Goal: Find contact information: Find contact information

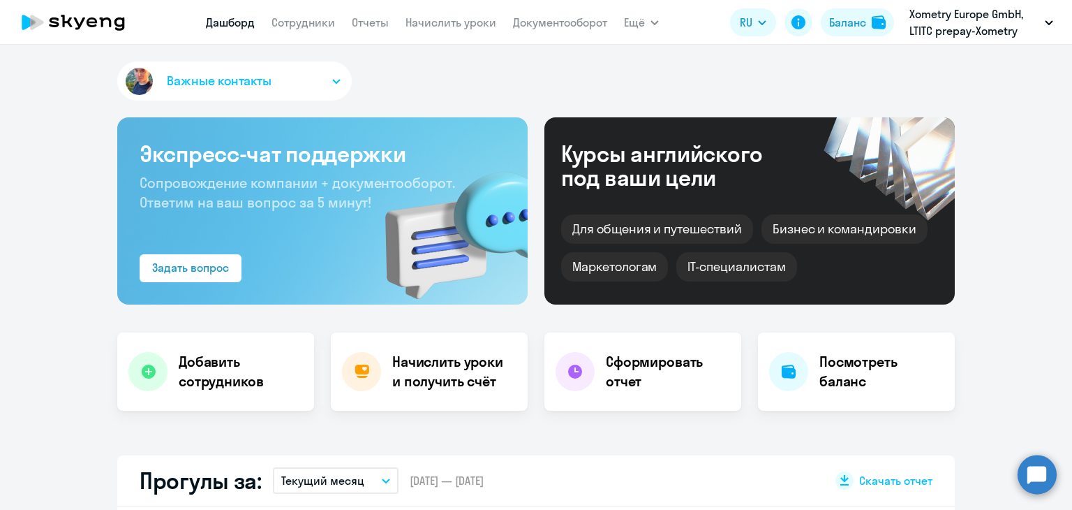
select select "30"
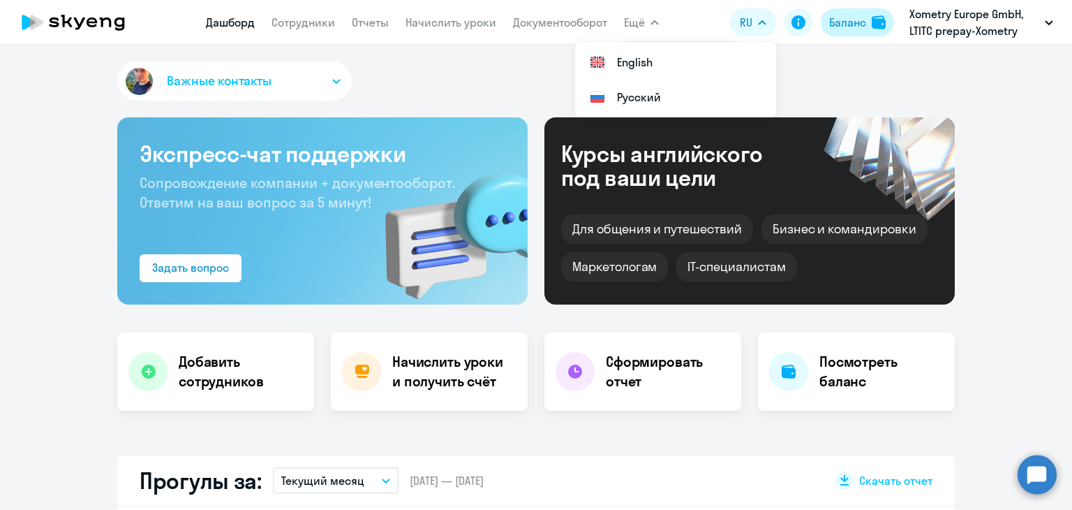
click at [829, 17] on div "Баланс" at bounding box center [847, 22] width 37 height 17
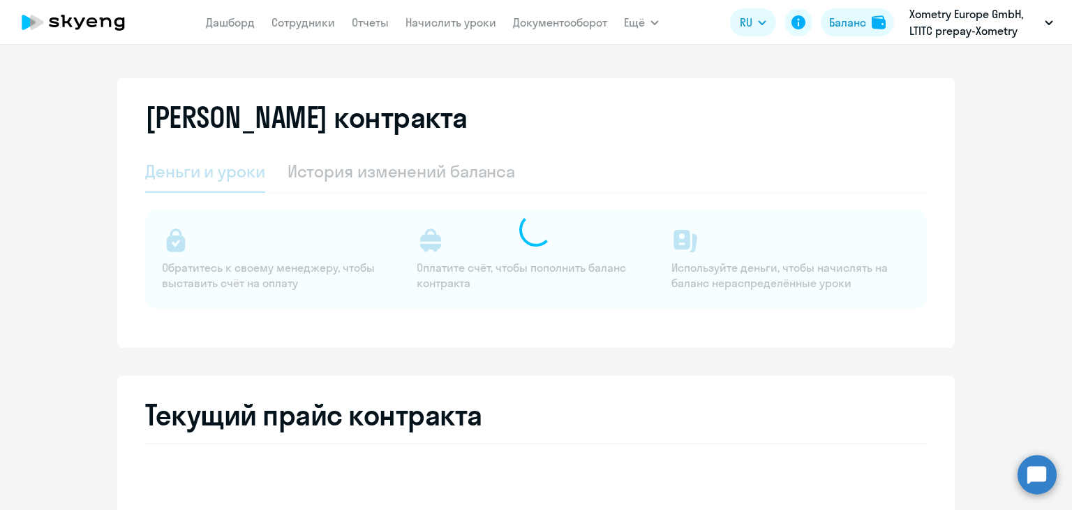
select select "english_adult_not_native_speaker"
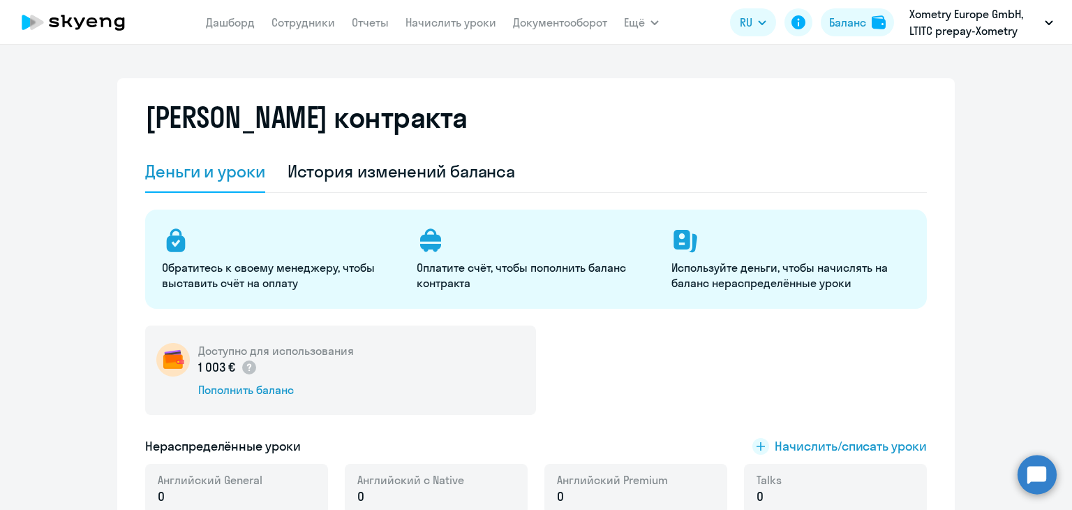
click at [448, 35] on nav "[PERSON_NAME] Отчеты Начислить уроки Документооборот" at bounding box center [406, 22] width 401 height 28
click at [440, 26] on link "Начислить уроки" at bounding box center [451, 22] width 91 height 14
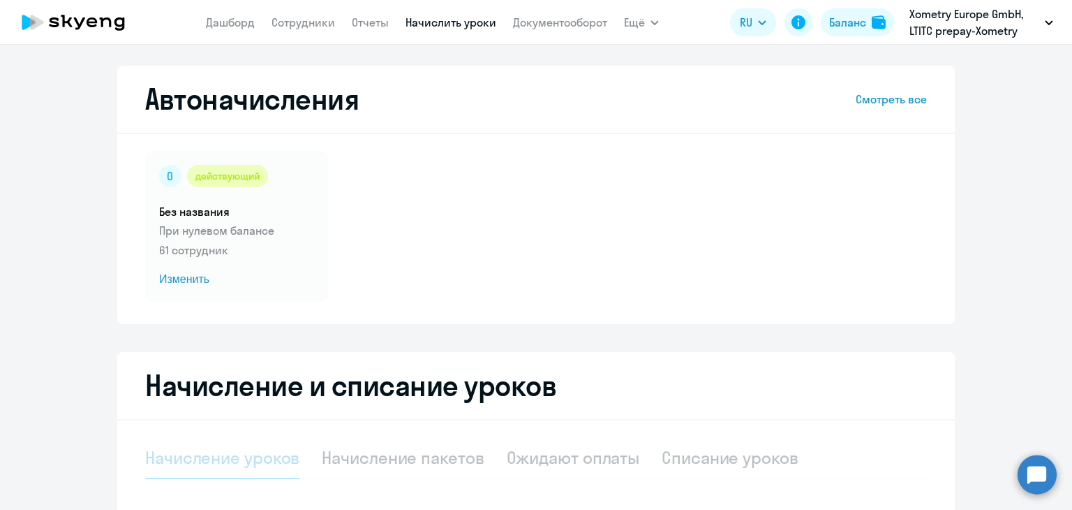
scroll to position [249, 0]
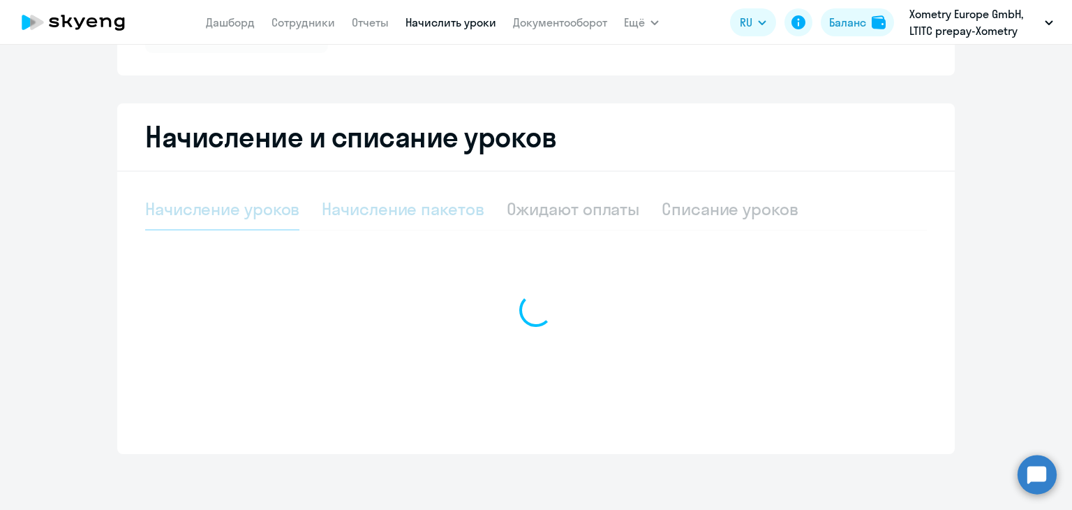
select select "10"
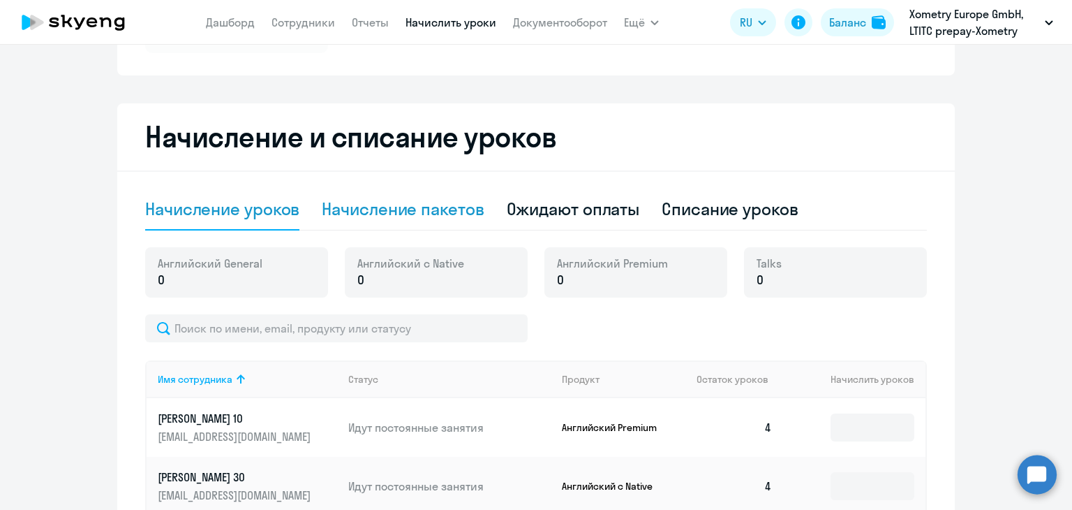
click at [423, 210] on div "Начисление пакетов" at bounding box center [403, 209] width 162 height 22
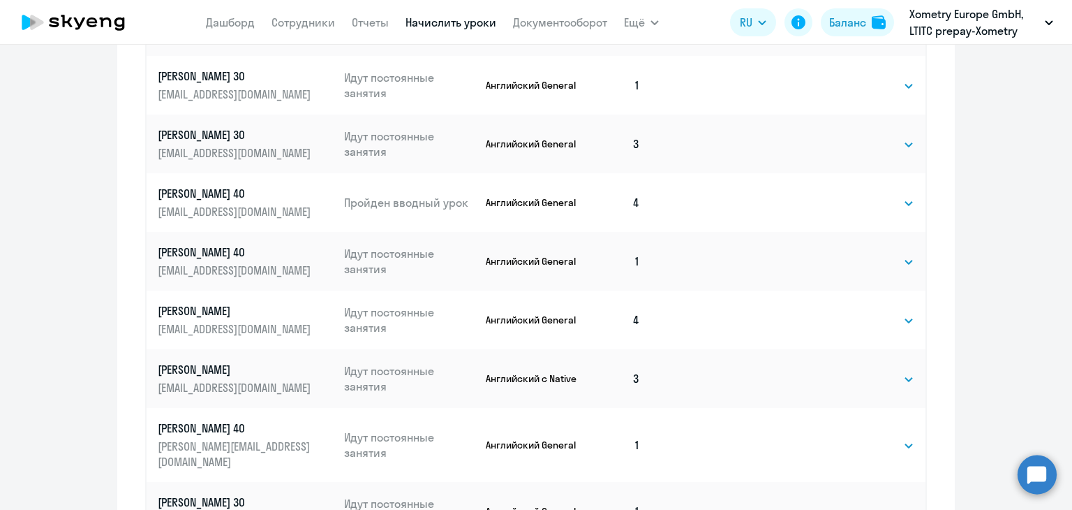
scroll to position [898, 0]
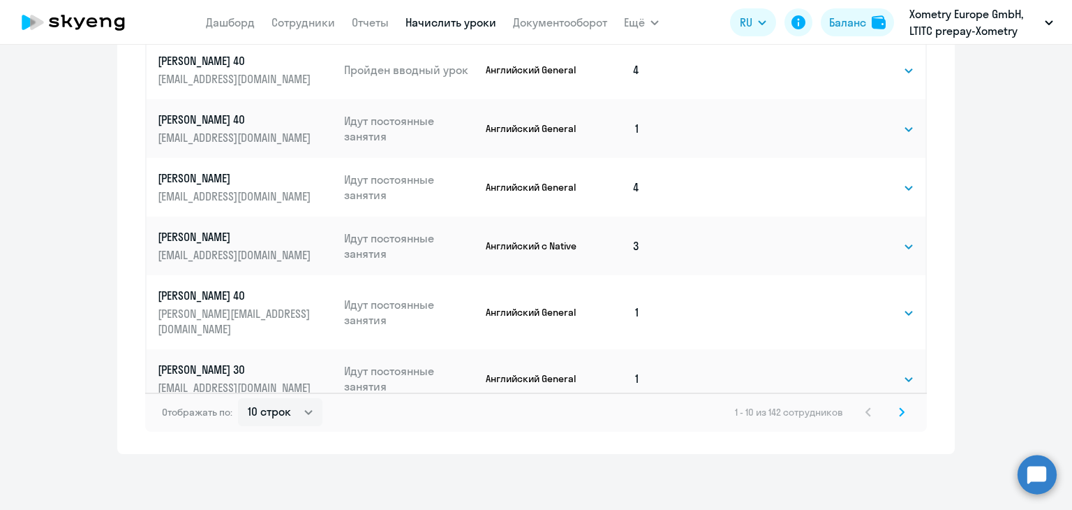
click at [897, 426] on div "Отображать по: 10 строк 30 строк 50 строк 1 - 10 из 142 сотрудников" at bounding box center [536, 411] width 782 height 39
click at [894, 430] on div "Отображать по: 10 строк 30 строк 50 строк 1 - 10 из 142 сотрудников" at bounding box center [536, 411] width 782 height 39
click at [302, 398] on select "10 строк 30 строк 50 строк" at bounding box center [280, 412] width 84 height 28
select select "50"
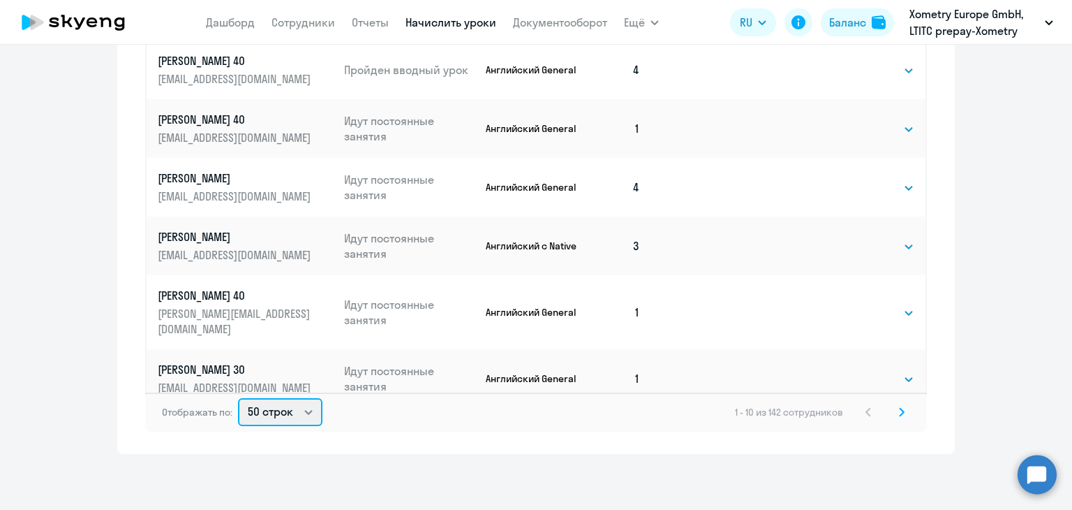
click at [238, 398] on select "10 строк 30 строк 50 строк" at bounding box center [280, 412] width 84 height 28
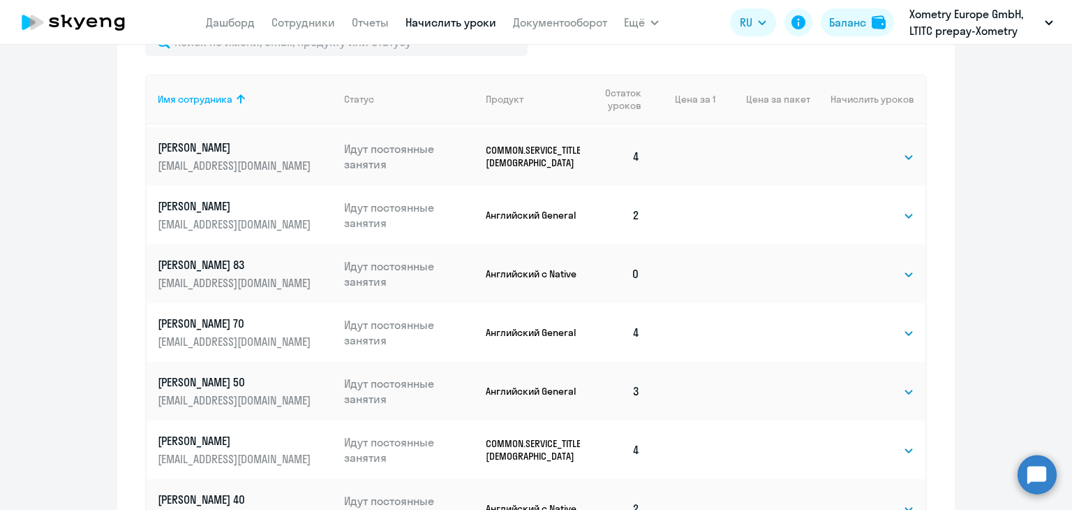
scroll to position [52, 0]
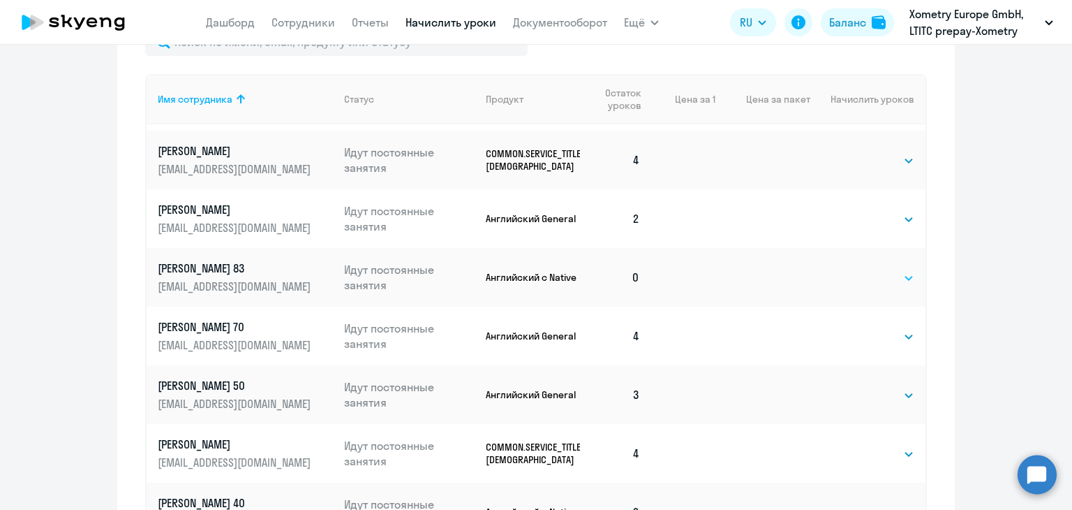
click at [857, 286] on select "Выбрать 4 8 16 32 64" at bounding box center [885, 278] width 57 height 17
click at [857, 270] on select "Выбрать 4 8 16 32 64" at bounding box center [885, 278] width 57 height 17
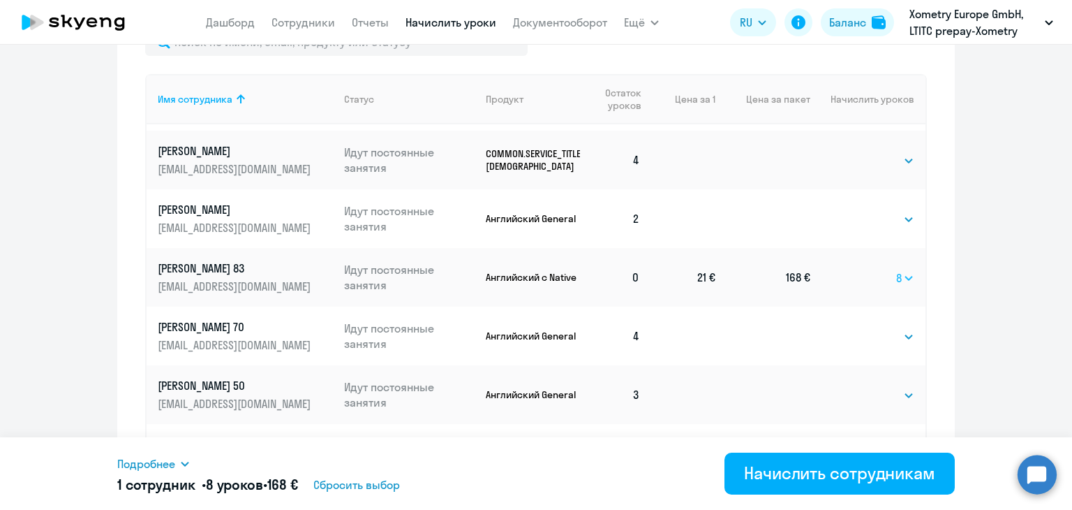
click at [897, 277] on select "Выбрать 4 8 16 32 64" at bounding box center [906, 278] width 18 height 17
select select "4"
click at [897, 270] on select "Выбрать 4 8 16 32 64" at bounding box center [906, 278] width 18 height 17
drag, startPoint x: 151, startPoint y: 266, endPoint x: 251, endPoint y: 263, distance: 100.6
click at [251, 263] on td "[PERSON_NAME] 83 [EMAIL_ADDRESS][DOMAIN_NAME]" at bounding box center [240, 277] width 186 height 59
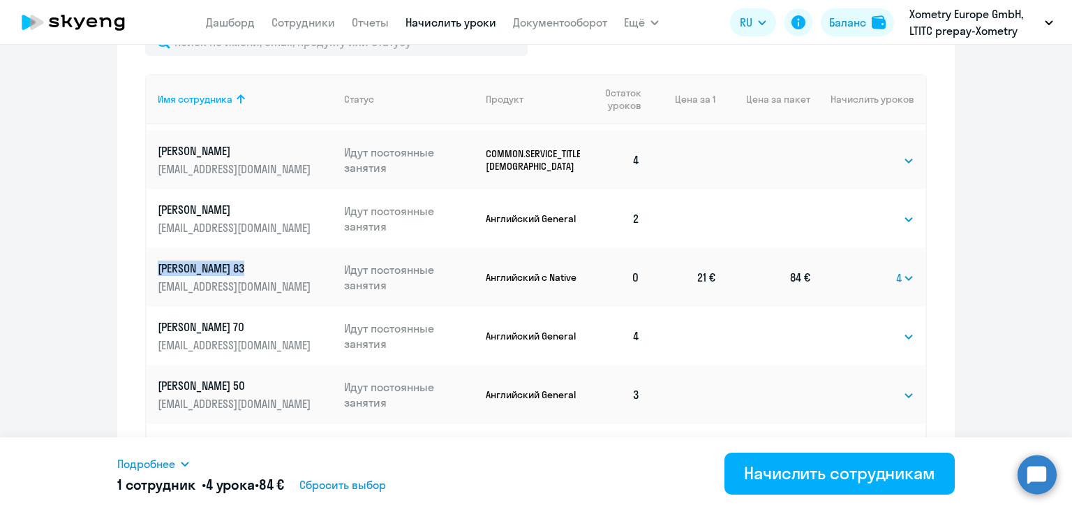
copy p "[PERSON_NAME] 83"
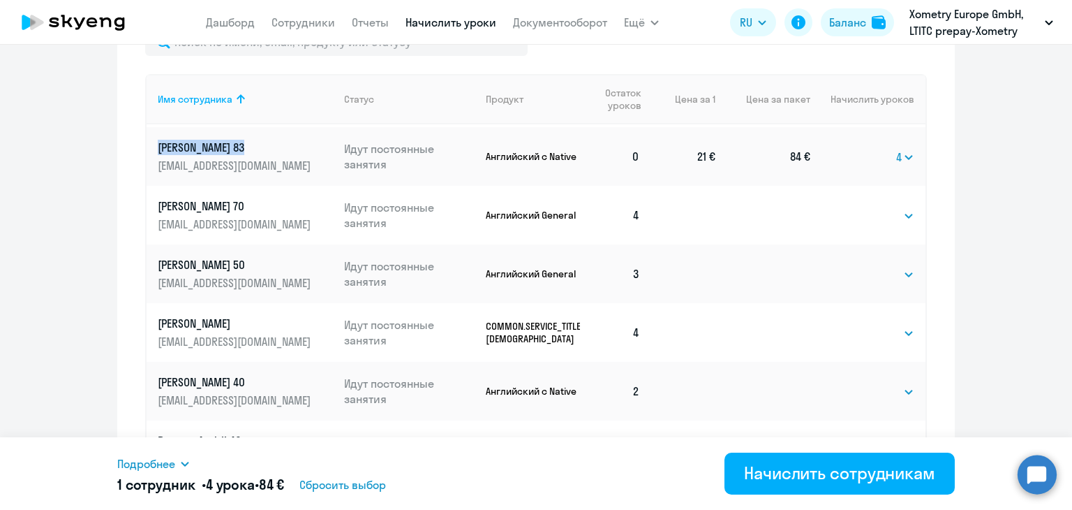
scroll to position [385, 0]
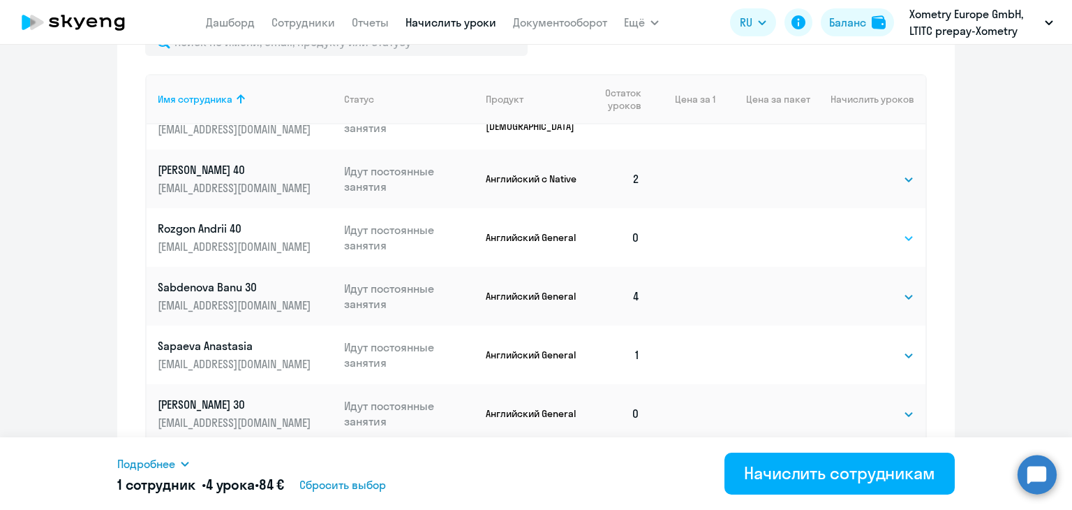
click at [857, 243] on select "Выбрать 4 8 16 32 64" at bounding box center [885, 238] width 57 height 17
select select "4"
click at [857, 230] on select "Выбрать 4 8 16 32 64" at bounding box center [885, 238] width 57 height 17
drag, startPoint x: 149, startPoint y: 225, endPoint x: 251, endPoint y: 223, distance: 102.0
click at [251, 223] on td "Rozgon Andrii 40 [EMAIL_ADDRESS][DOMAIN_NAME]" at bounding box center [240, 237] width 186 height 59
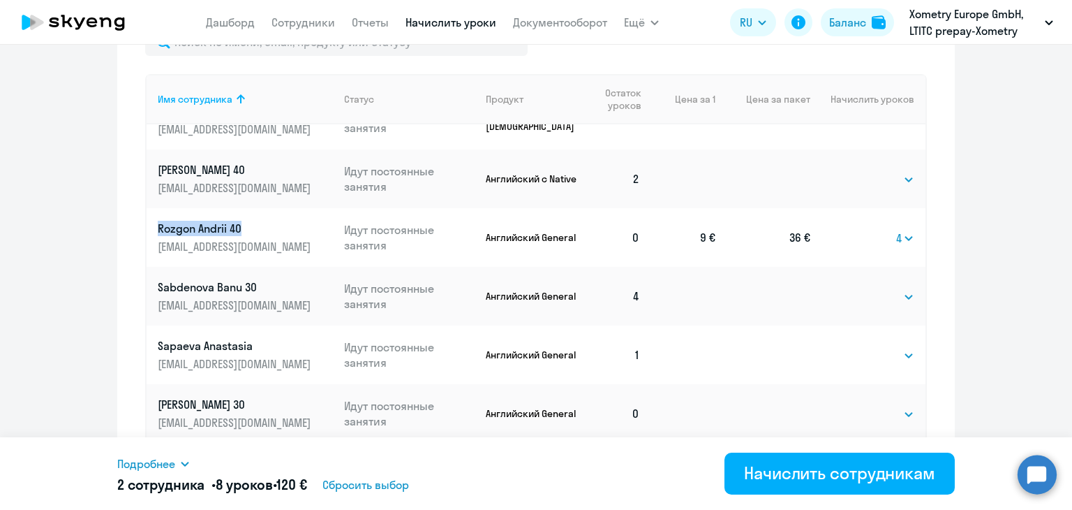
copy p "Rozgon Andrii 40"
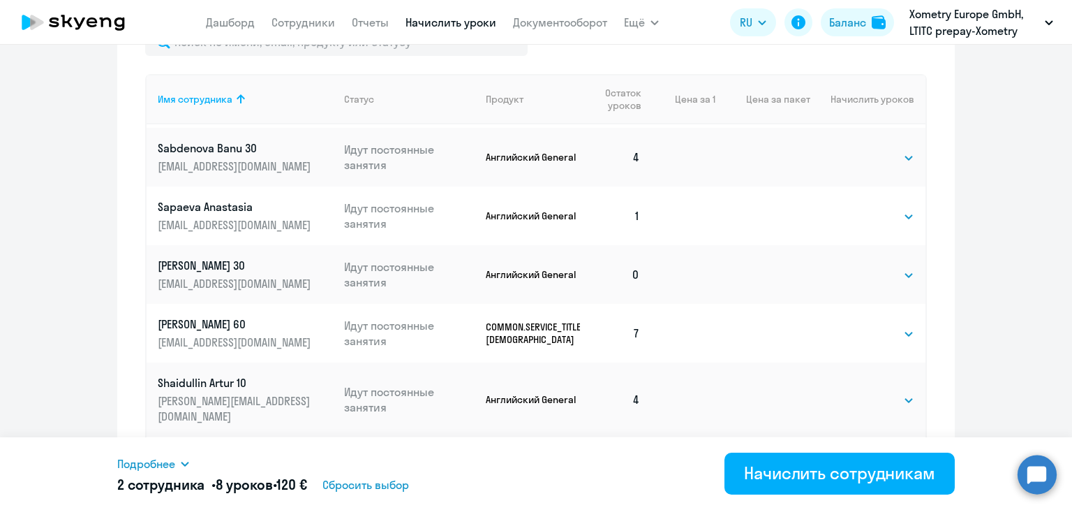
scroll to position [496, 0]
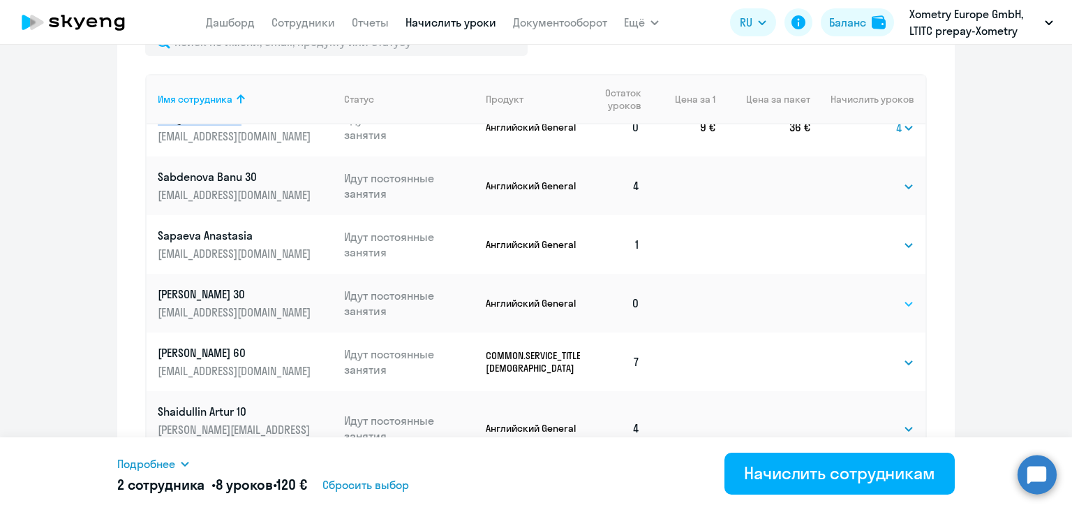
click at [857, 308] on select "Выбрать 4 8 16 32 64" at bounding box center [885, 303] width 57 height 17
select select "4"
click at [857, 295] on select "Выбрать 4 8 16 32 64" at bounding box center [885, 303] width 57 height 17
drag, startPoint x: 151, startPoint y: 297, endPoint x: 254, endPoint y: 294, distance: 103.4
click at [254, 294] on td "[PERSON_NAME] 30 [EMAIL_ADDRESS][DOMAIN_NAME]" at bounding box center [240, 303] width 186 height 59
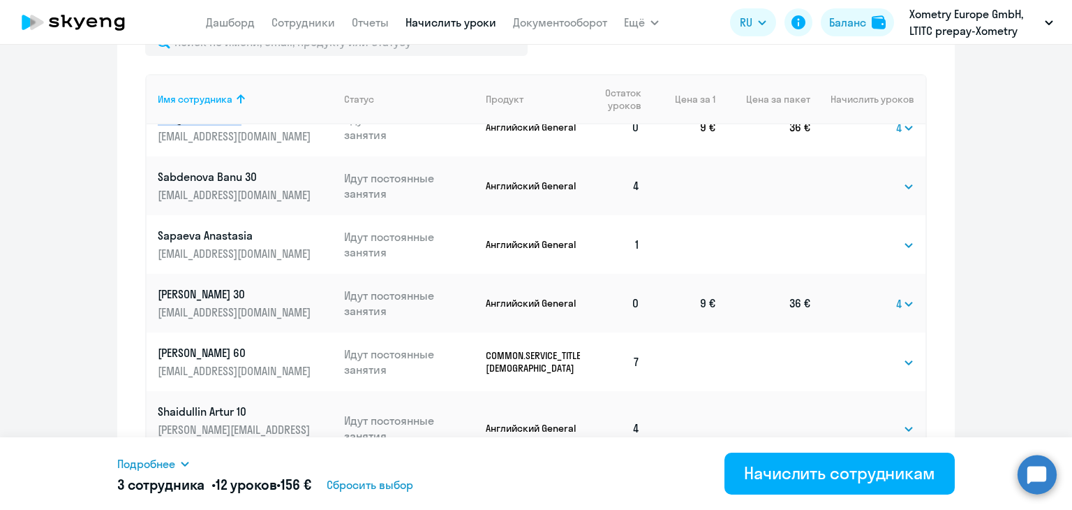
copy p "[PERSON_NAME] 30"
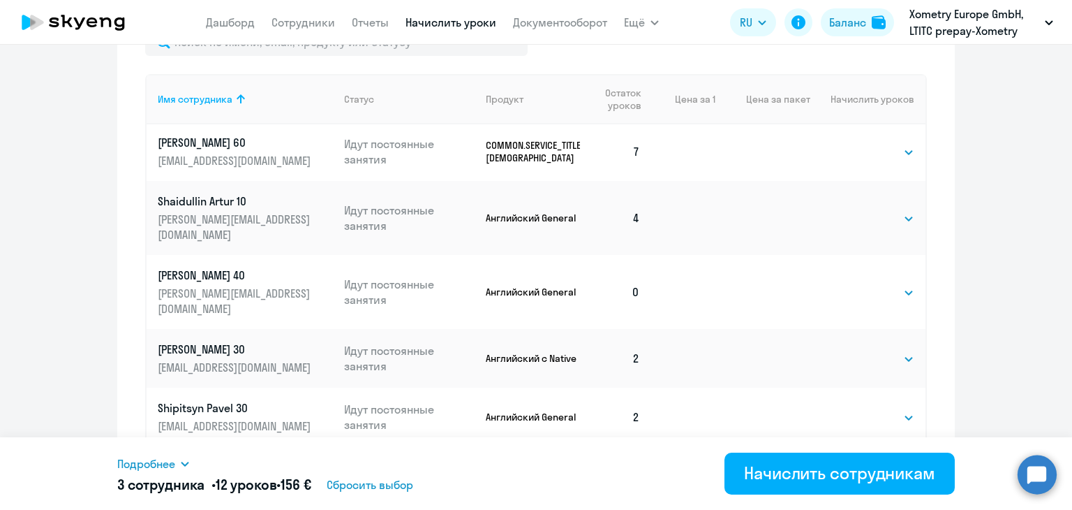
scroll to position [708, 0]
click at [857, 282] on select "Выбрать 4 8 16 32 64" at bounding box center [885, 290] width 57 height 17
select select "4"
click at [857, 282] on select "Выбрать 4 8 16 32 64" at bounding box center [885, 290] width 57 height 17
drag, startPoint x: 145, startPoint y: 253, endPoint x: 270, endPoint y: 260, distance: 124.4
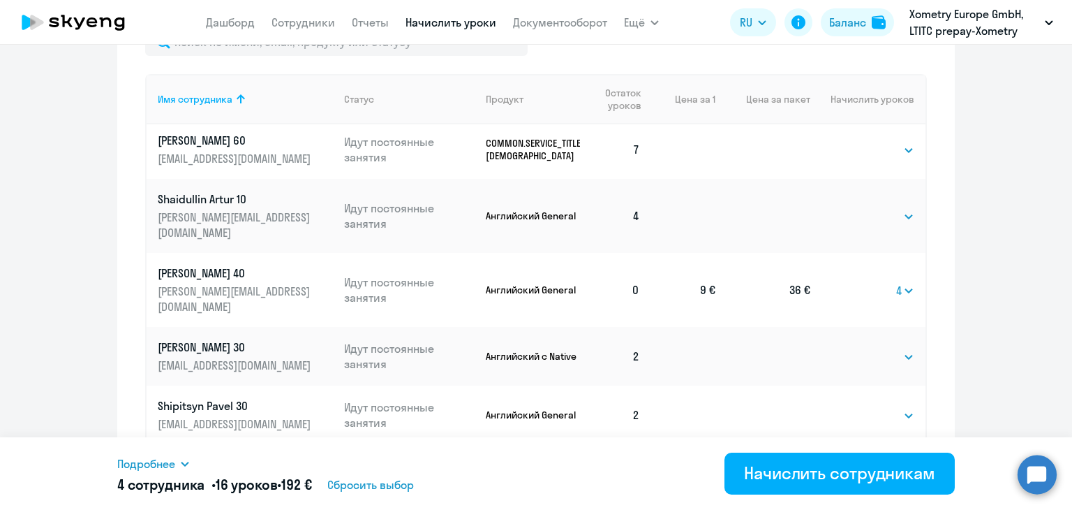
click at [270, 260] on td "[PERSON_NAME] 40 [PERSON_NAME][EMAIL_ADDRESS][DOMAIN_NAME]" at bounding box center [240, 290] width 186 height 74
copy p "[PERSON_NAME] 40"
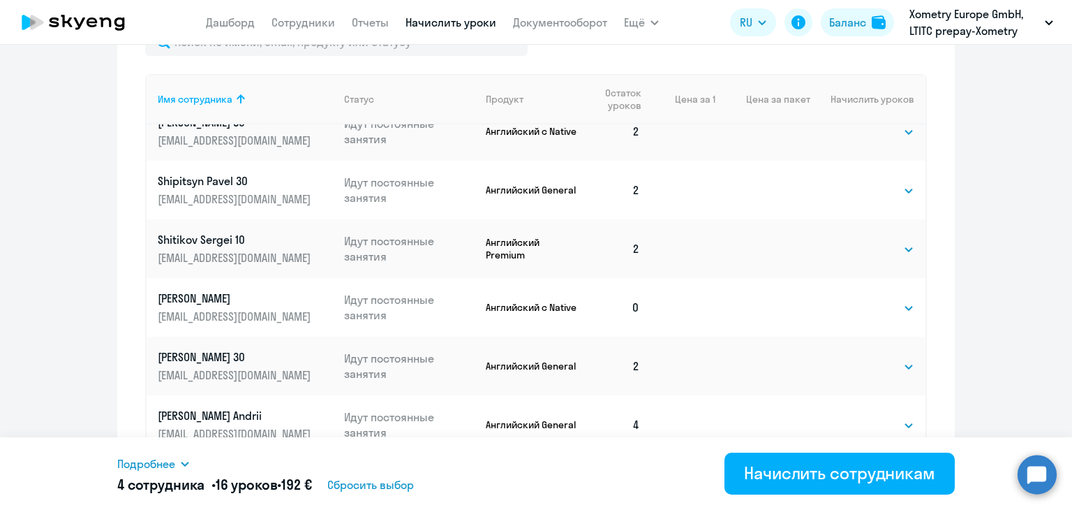
click at [841, 278] on td "Выбрать 4 8 16 32 64 Выбрать" at bounding box center [868, 307] width 115 height 59
click at [857, 300] on select "Выбрать 4 8 16 32 64" at bounding box center [885, 308] width 57 height 17
select select "4"
click at [857, 300] on select "Выбрать 4 8 16 32 64" at bounding box center [885, 308] width 57 height 17
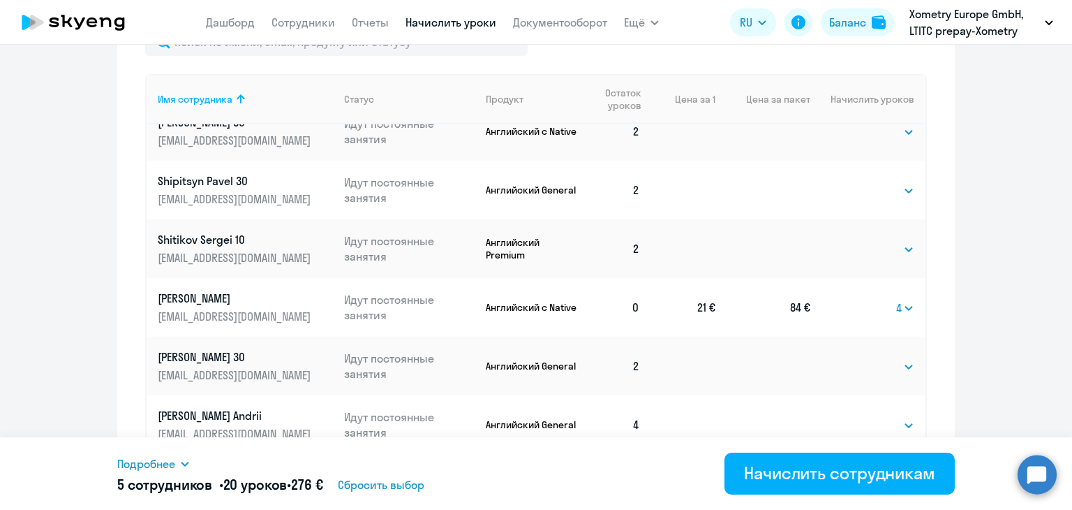
drag, startPoint x: 147, startPoint y: 263, endPoint x: 251, endPoint y: 271, distance: 105.0
click at [251, 278] on td "Shumskih [PERSON_NAME] [PERSON_NAME][EMAIL_ADDRESS][DOMAIN_NAME]" at bounding box center [240, 307] width 186 height 59
copy p "[PERSON_NAME]"
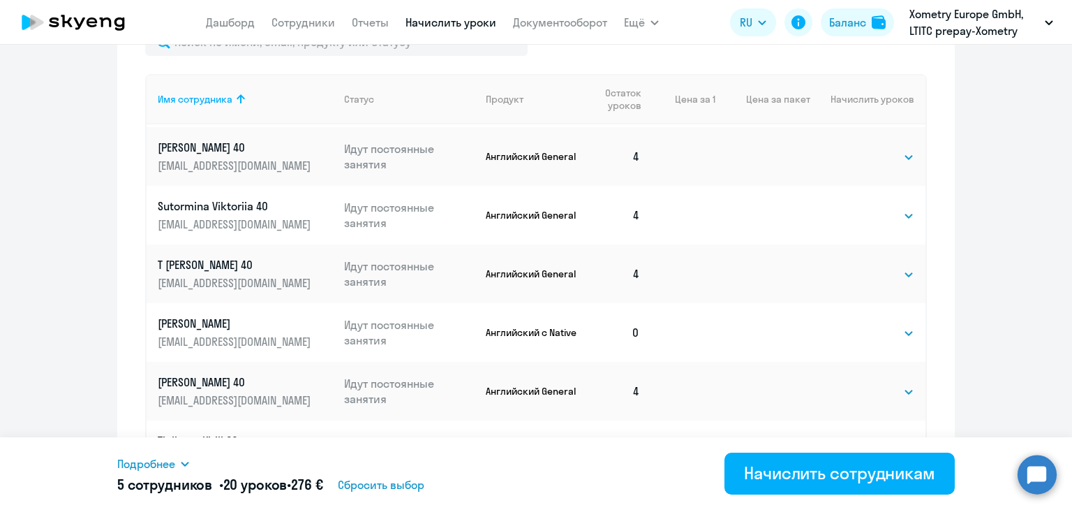
scroll to position [1377, 0]
click at [857, 325] on select "Выбрать 4 8 16 32 64" at bounding box center [885, 333] width 57 height 17
select select "4"
click at [857, 325] on select "Выбрать 4 8 16 32 64" at bounding box center [885, 333] width 57 height 17
drag, startPoint x: 148, startPoint y: 294, endPoint x: 249, endPoint y: 295, distance: 100.6
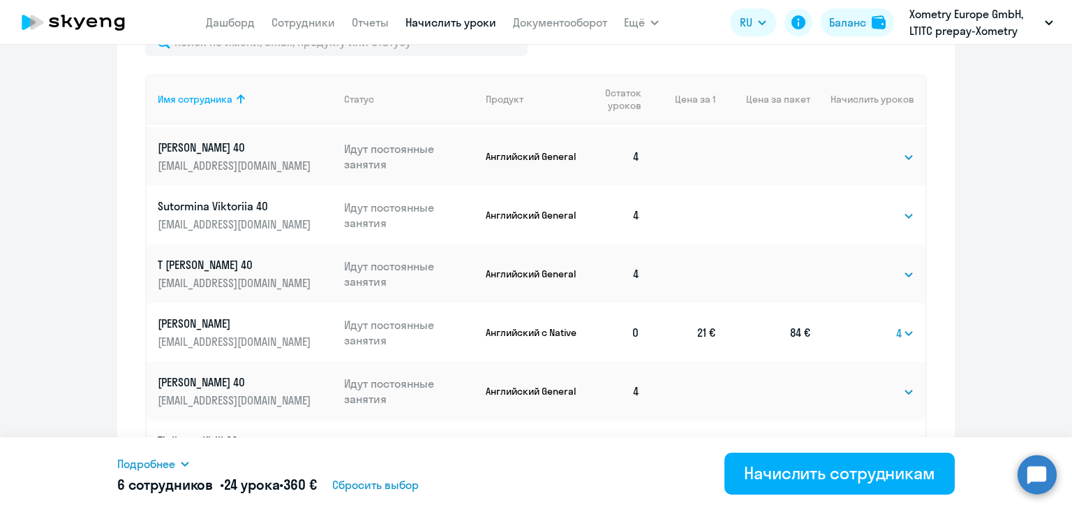
click at [249, 303] on td "[PERSON_NAME] [PERSON_NAME][EMAIL_ADDRESS][DOMAIN_NAME]" at bounding box center [240, 332] width 186 height 59
copy p "[PERSON_NAME]"
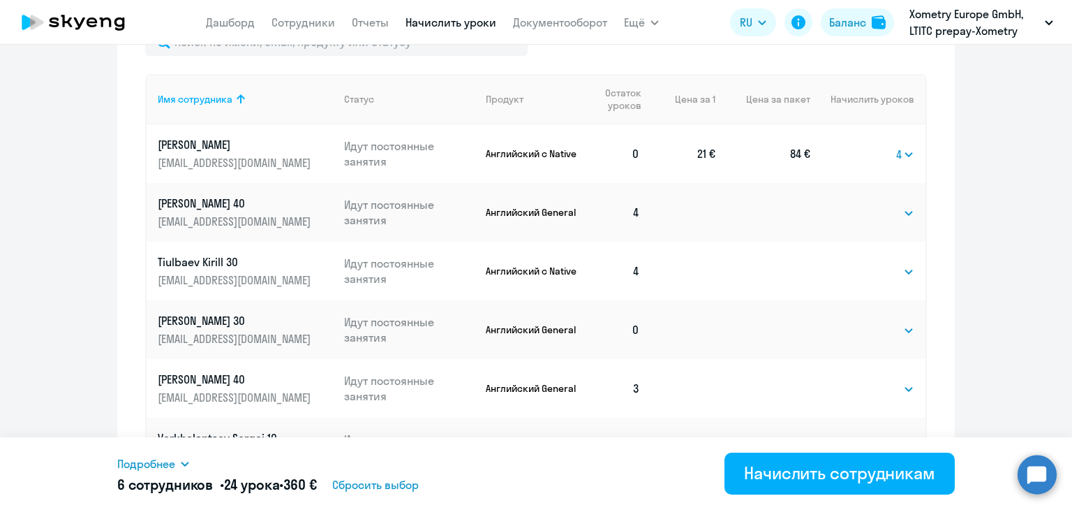
scroll to position [1567, 0]
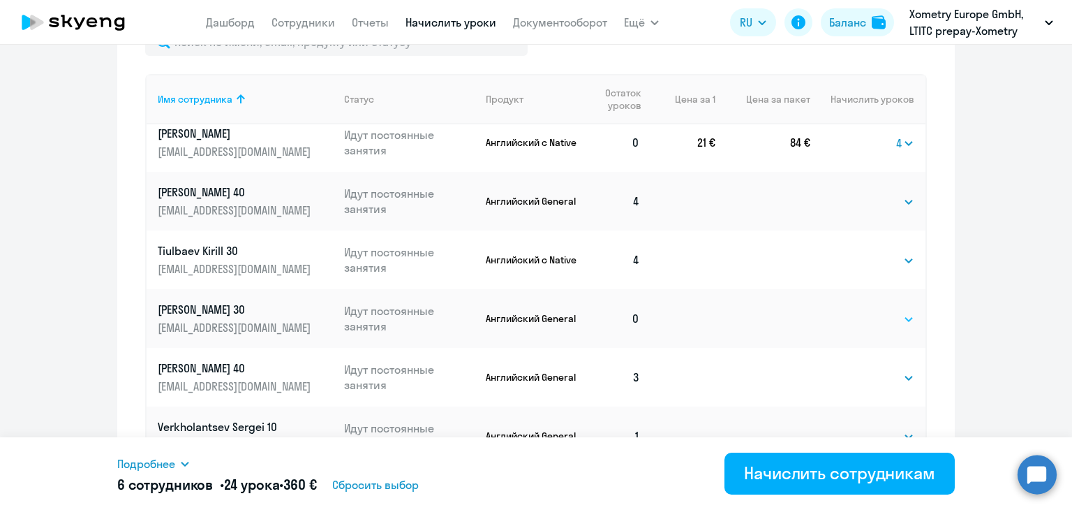
click at [857, 311] on select "Выбрать 4 8 16 32 64" at bounding box center [885, 319] width 57 height 17
select select "4"
click at [857, 311] on select "Выбрать 4 8 16 32 64" at bounding box center [885, 319] width 57 height 17
drag, startPoint x: 147, startPoint y: 277, endPoint x: 191, endPoint y: 280, distance: 44.1
click at [191, 289] on td "[PERSON_NAME] 30 [EMAIL_ADDRESS][DOMAIN_NAME]" at bounding box center [240, 318] width 186 height 59
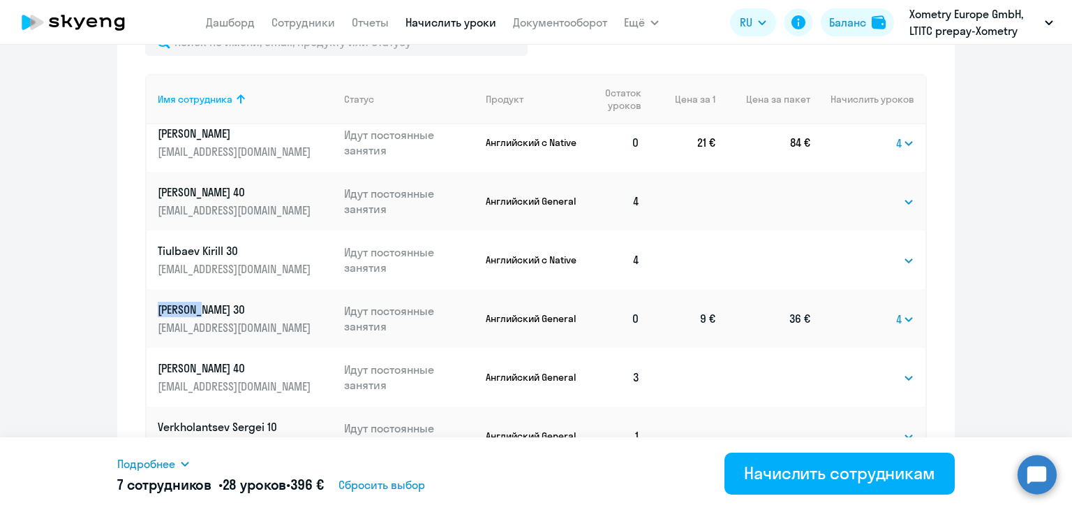
click at [158, 289] on td "[PERSON_NAME] 30 [EMAIL_ADDRESS][DOMAIN_NAME]" at bounding box center [240, 318] width 186 height 59
click at [139, 271] on div "Начисление и списание уроков Начисление уроков Начисление пакетов Ожидают оплат…" at bounding box center [536, 272] width 838 height 1000
drag, startPoint x: 151, startPoint y: 276, endPoint x: 256, endPoint y: 283, distance: 104.9
click at [256, 289] on td "[PERSON_NAME] 30 [EMAIL_ADDRESS][DOMAIN_NAME]" at bounding box center [240, 318] width 186 height 59
copy p "[PERSON_NAME] 30"
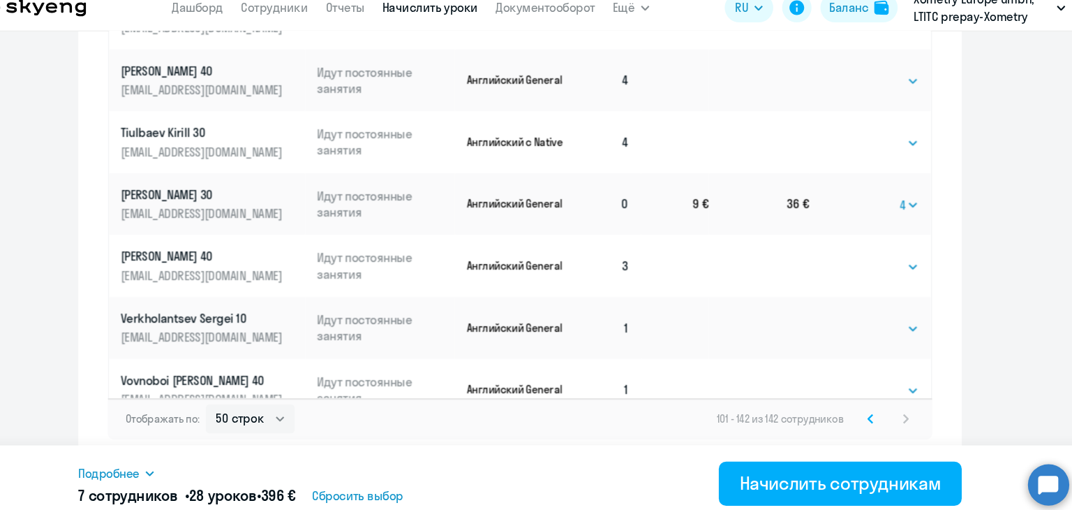
scroll to position [1361, 0]
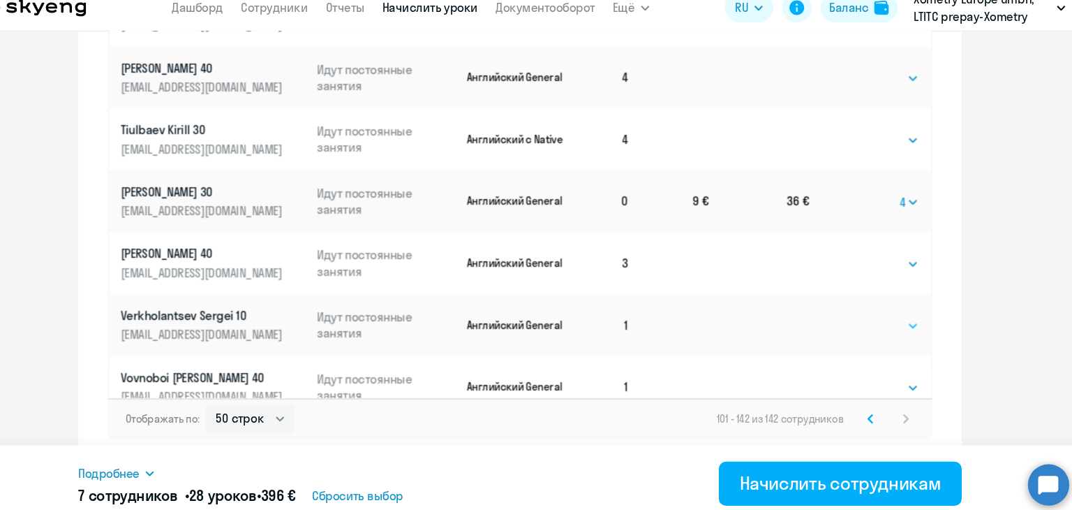
click at [864, 316] on select "Выбрать 4 8 16 32 64" at bounding box center [885, 324] width 57 height 17
select select "4"
click at [857, 316] on select "Выбрать 4 8 16 32 64" at bounding box center [885, 324] width 57 height 17
click at [857, 374] on select "Выбрать 4 8 16 32 64" at bounding box center [885, 382] width 57 height 17
select select "4"
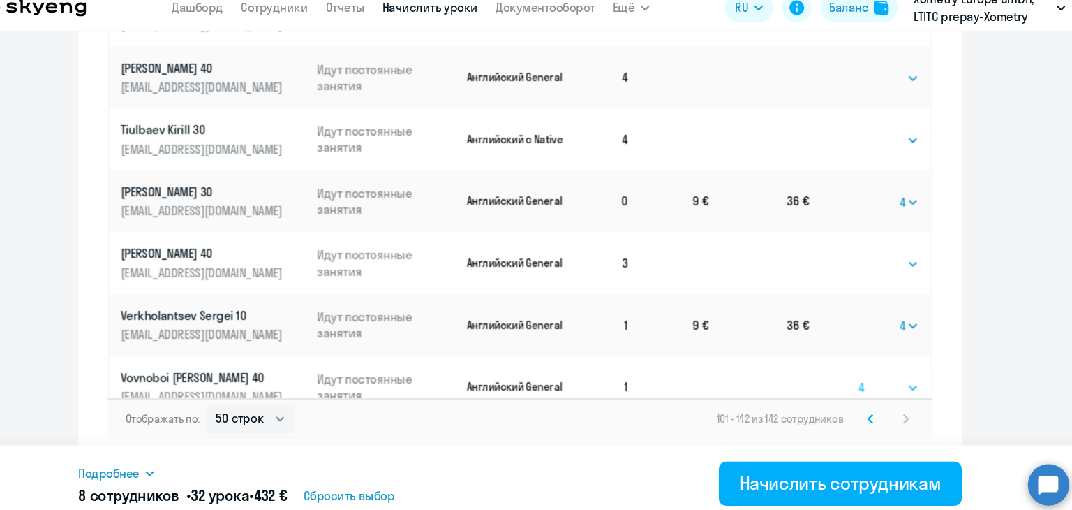
click at [857, 374] on select "Выбрать 4 8 16 32 64" at bounding box center [885, 382] width 57 height 17
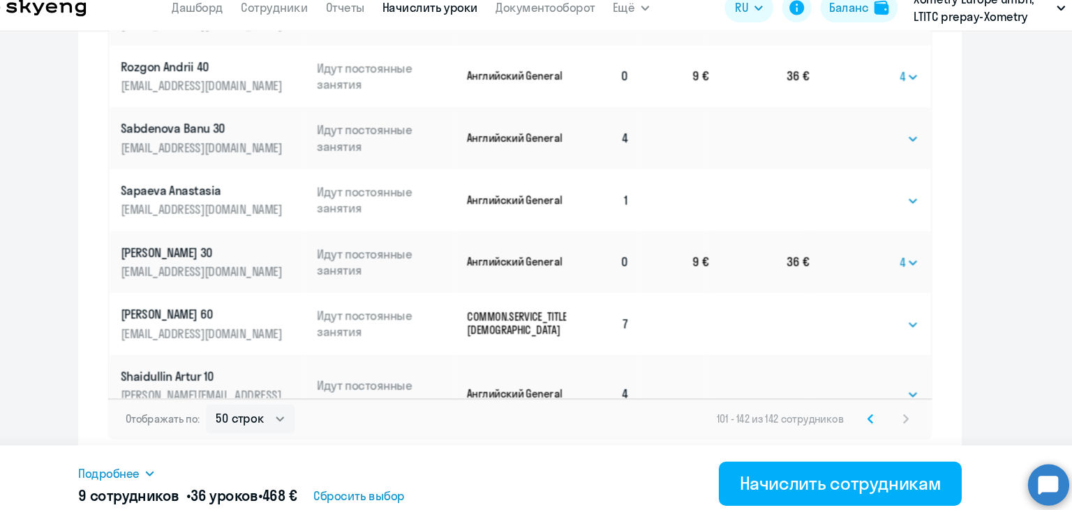
scroll to position [216, 0]
click at [875, 200] on select "Выбрать 4 8 16 32 64" at bounding box center [885, 206] width 57 height 17
select select "4"
click at [857, 198] on select "Выбрать 4 8 16 32 64" at bounding box center [885, 206] width 57 height 17
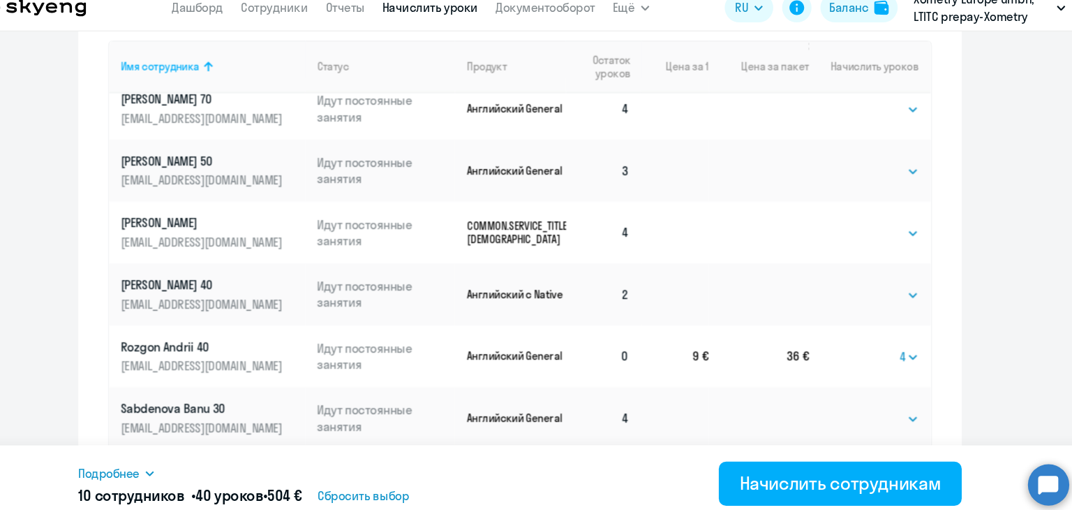
scroll to position [250, 0]
click at [860, 295] on select "Выбрать 4 8 16 32 64" at bounding box center [885, 294] width 57 height 17
select select "4"
click at [857, 286] on select "Выбрать 4 8 16 32 64" at bounding box center [885, 294] width 57 height 17
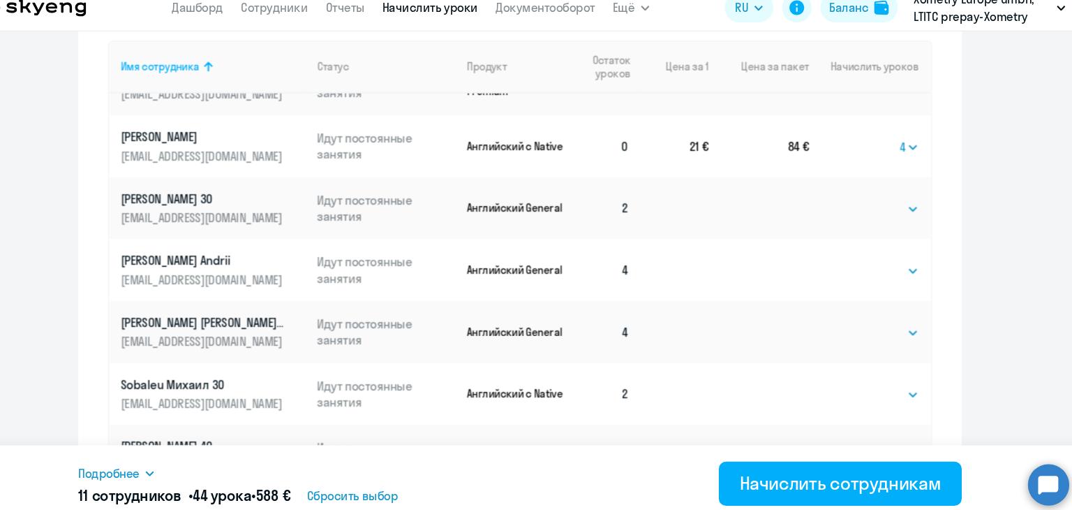
scroll to position [1069, 0]
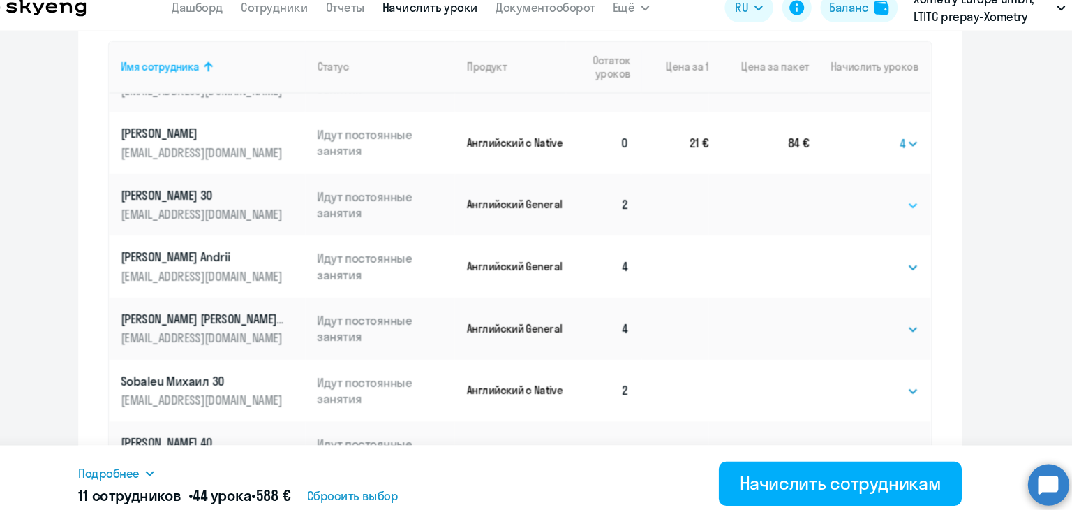
click at [897, 201] on select "Выбрать 4 8 16 32 64" at bounding box center [885, 209] width 57 height 17
select select "4"
click at [857, 201] on select "Выбрать 4 8 16 32 64" at bounding box center [885, 209] width 57 height 17
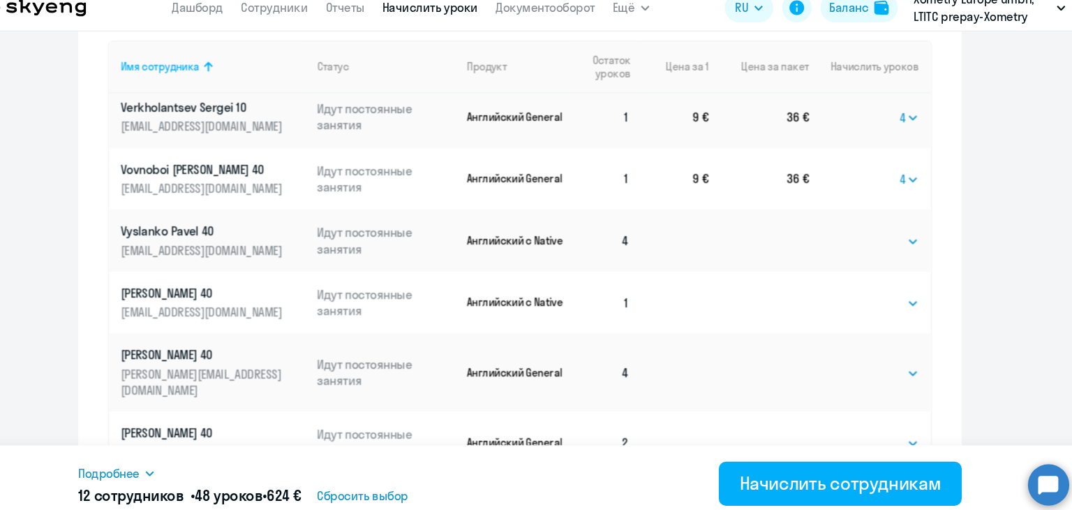
scroll to position [1877, 0]
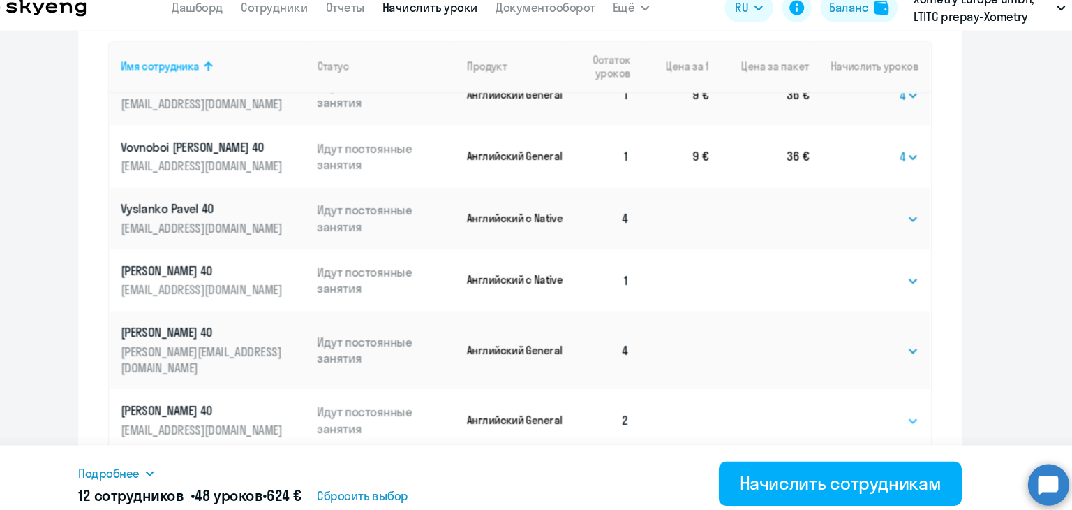
click at [890, 406] on select "Выбрать 4 8 16 32 64" at bounding box center [885, 414] width 57 height 17
select select "4"
click at [857, 406] on select "Выбрать 4 8 16 32 64" at bounding box center [885, 414] width 57 height 17
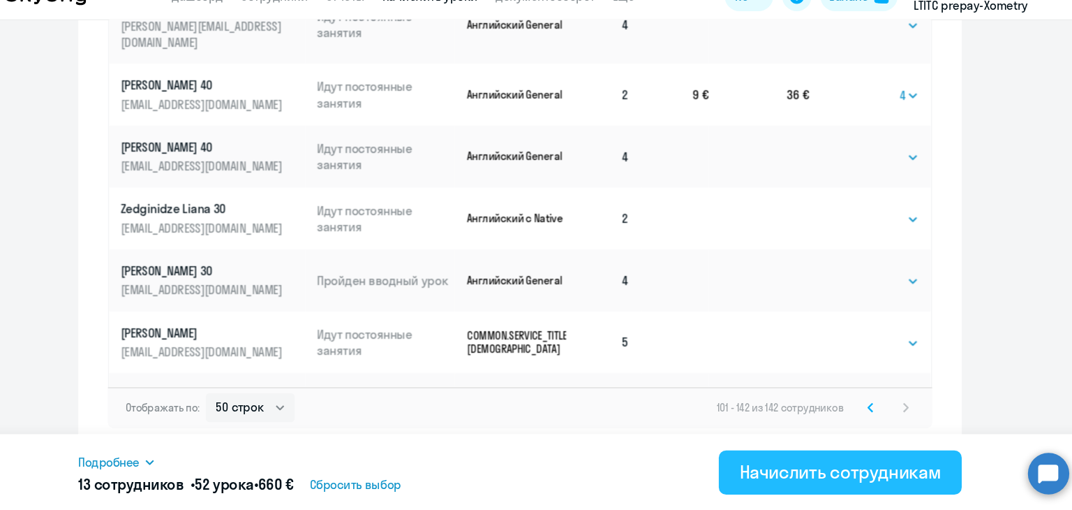
click at [840, 479] on div "Начислить сотрудникам" at bounding box center [839, 473] width 191 height 22
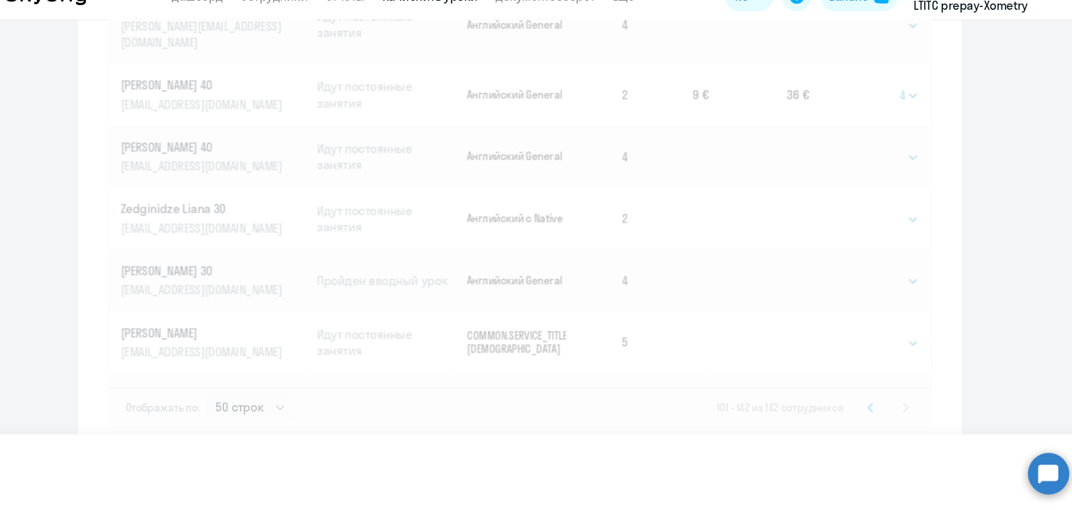
select select
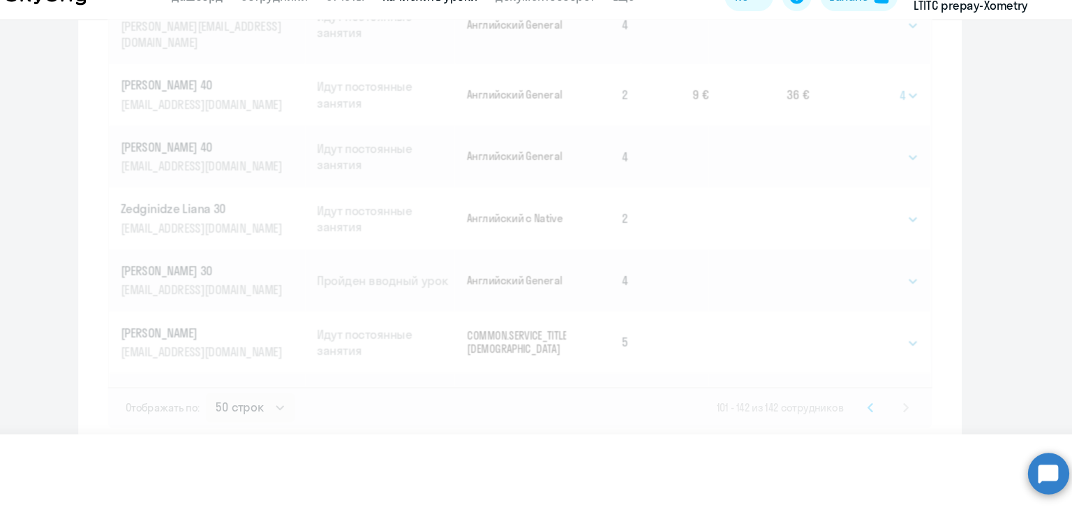
select select
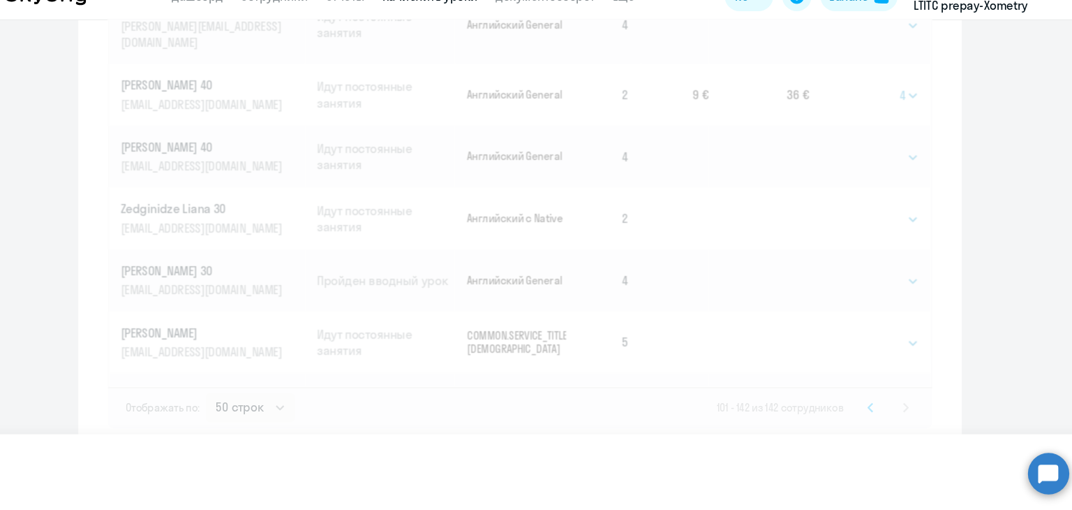
select select
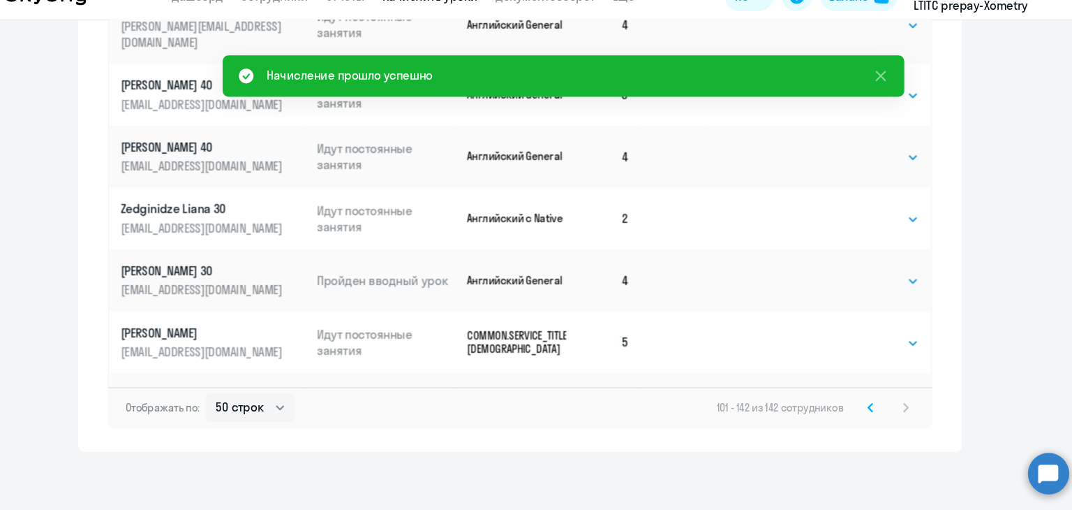
scroll to position [0, 0]
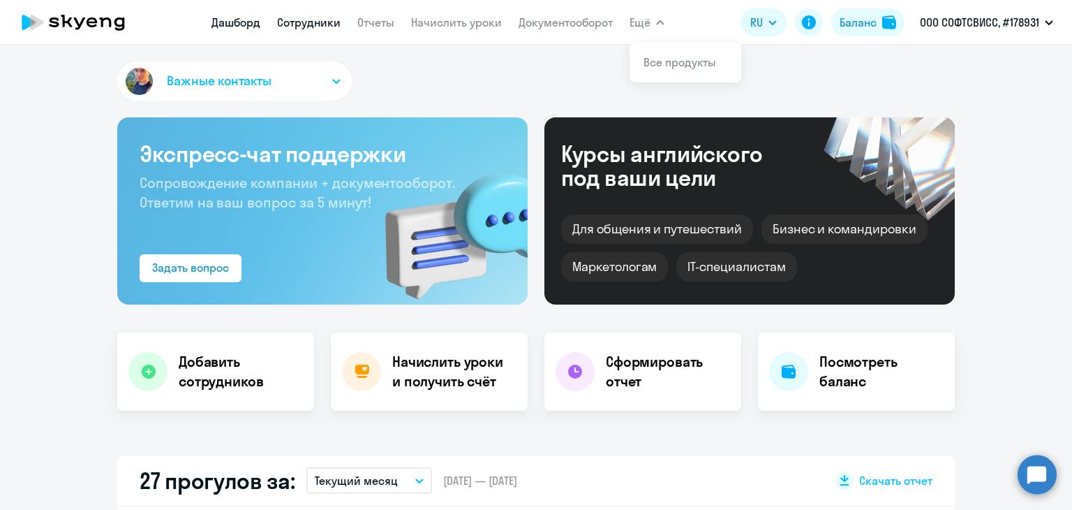
click at [301, 26] on link "Сотрудники" at bounding box center [309, 22] width 64 height 14
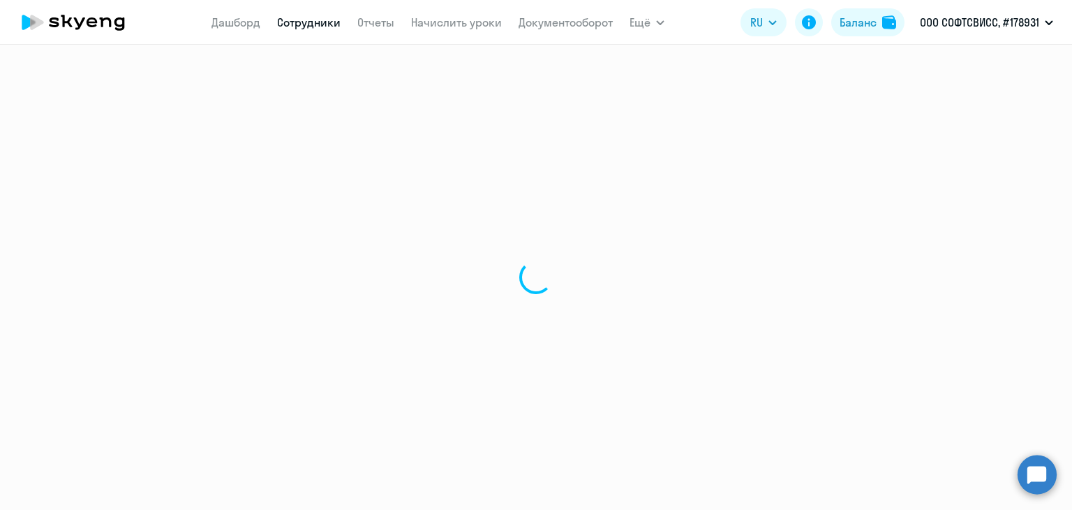
select select "30"
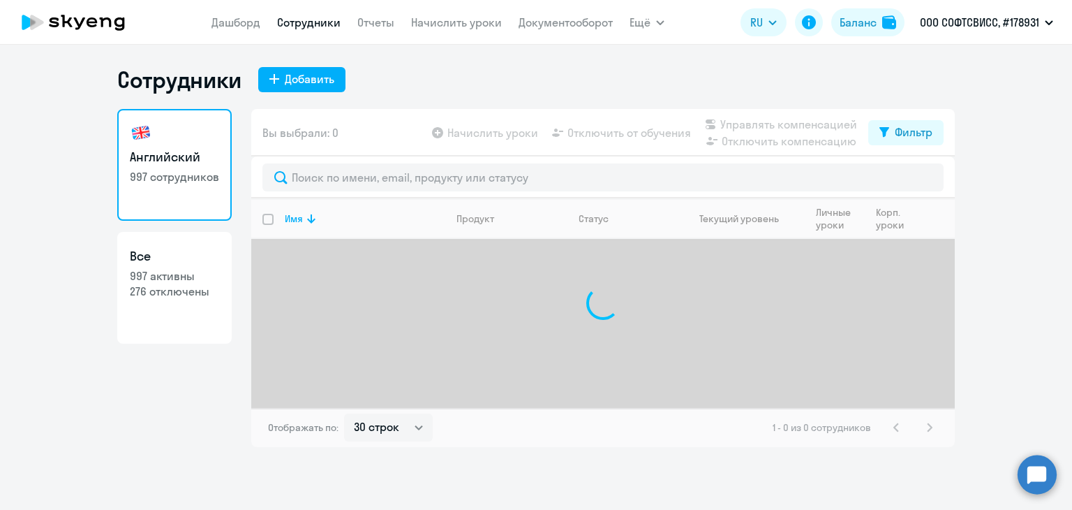
click at [341, 161] on div at bounding box center [603, 177] width 704 height 42
click at [340, 163] on div at bounding box center [603, 177] width 704 height 42
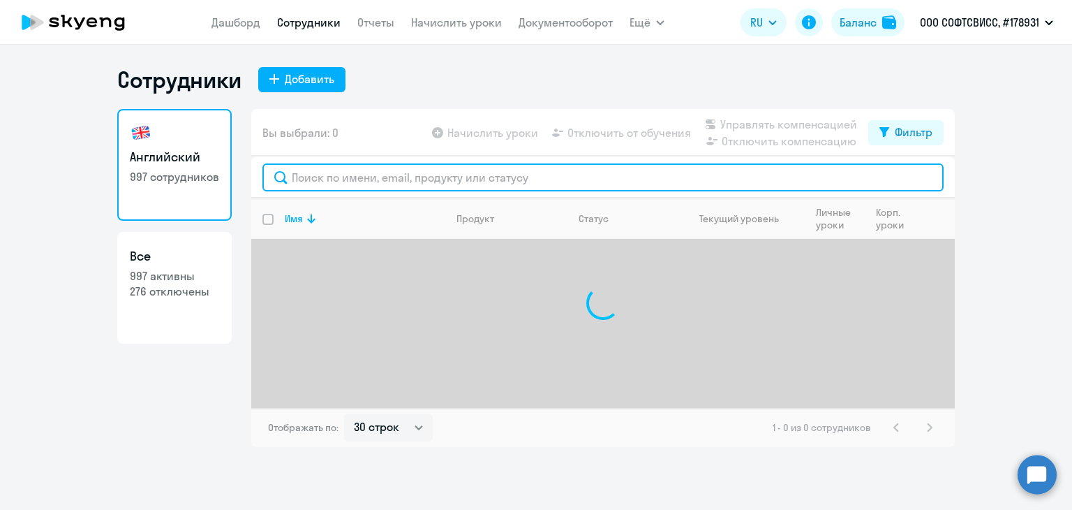
click at [340, 177] on input "text" at bounding box center [603, 177] width 681 height 28
type input "щ"
type input "oleksandr"
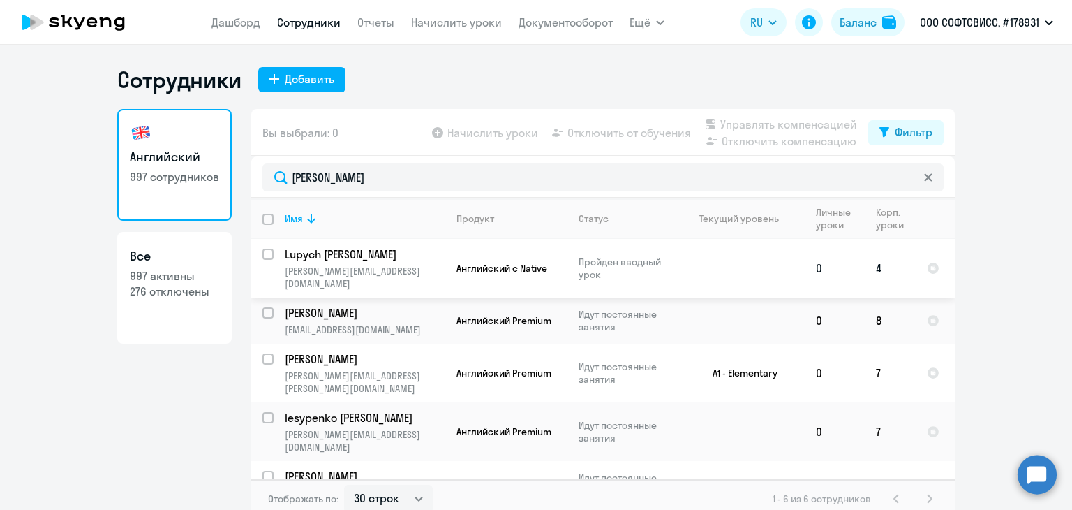
click at [344, 252] on p "Lupych Oleksandr" at bounding box center [364, 253] width 158 height 15
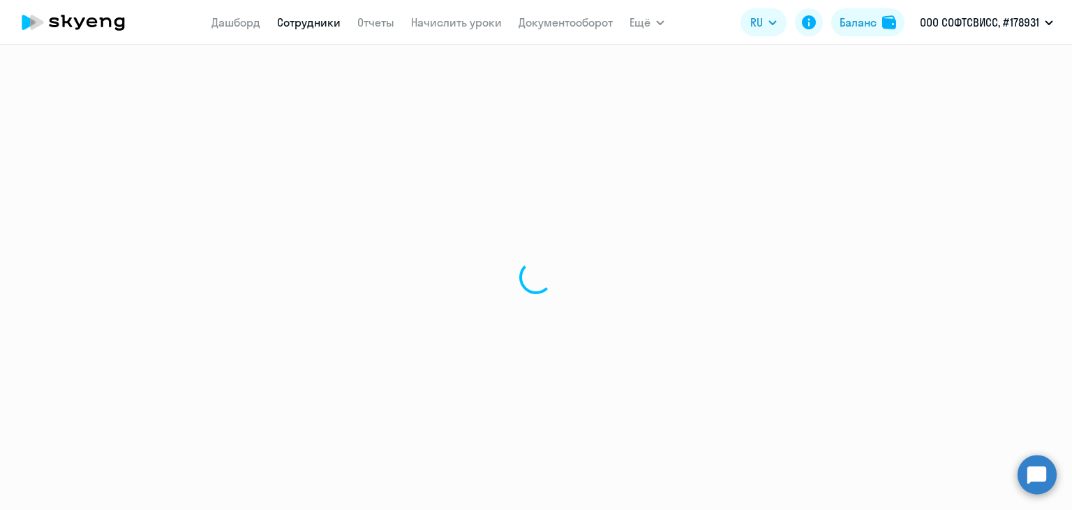
select select "english"
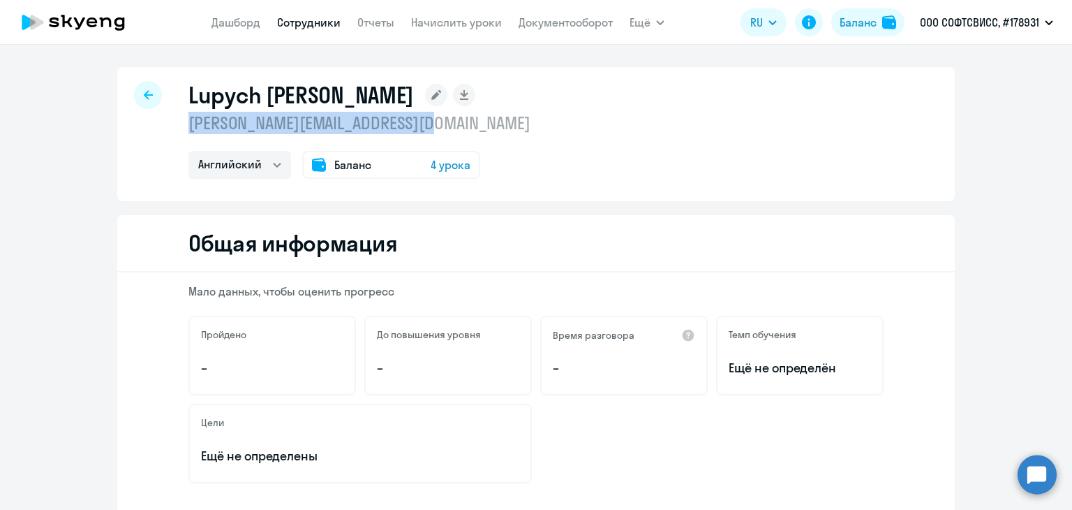
drag, startPoint x: 443, startPoint y: 115, endPoint x: 184, endPoint y: 130, distance: 260.2
click at [189, 130] on p "oleksandr.lupych@softswiss.com" at bounding box center [360, 123] width 342 height 22
copy p "oleksandr.lupych@softswiss.com"
